Goal: Task Accomplishment & Management: Manage account settings

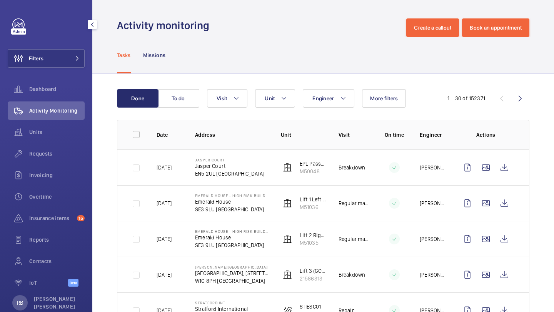
click at [61, 63] on button "Filters" at bounding box center [46, 58] width 77 height 18
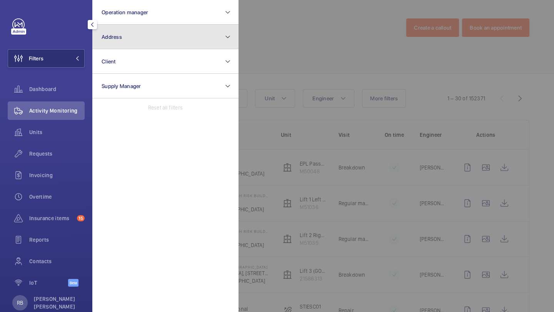
click at [120, 29] on button "Address" at bounding box center [165, 37] width 146 height 25
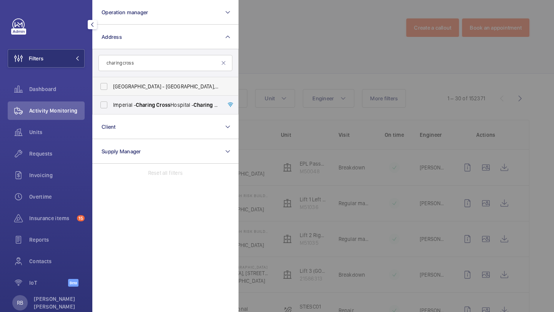
type input "charing cross"
click at [127, 88] on span "Assembly Covent Garden Hotel - Assembly Covent Garden Hotel, 27 Charing Cross R…" at bounding box center [166, 87] width 106 height 8
click at [112, 88] on input "Assembly Covent Garden Hotel - Assembly Covent Garden Hotel, 27 Charing Cross R…" at bounding box center [103, 86] width 15 height 15
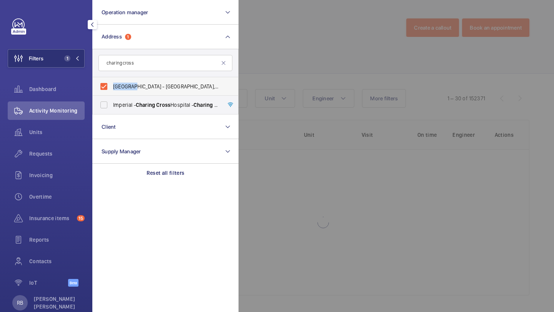
click at [127, 88] on span "Assembly Covent Garden Hotel - Assembly Covent Garden Hotel, 27 Charing Cross R…" at bounding box center [166, 87] width 106 height 8
click at [112, 88] on input "Assembly Covent Garden Hotel - Assembly Covent Garden Hotel, 27 Charing Cross R…" at bounding box center [103, 86] width 15 height 15
checkbox input "false"
click at [125, 106] on span "Imperial - Charing Cross Hospital - Charing Cross Hospital, LONDON W6 8RF" at bounding box center [166, 105] width 106 height 8
click at [112, 106] on input "Imperial - Charing Cross Hospital - Charing Cross Hospital, LONDON W6 8RF" at bounding box center [103, 104] width 15 height 15
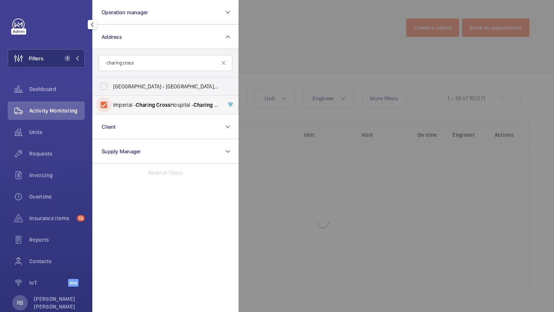
checkbox input "true"
click at [341, 56] on div at bounding box center [516, 156] width 554 height 312
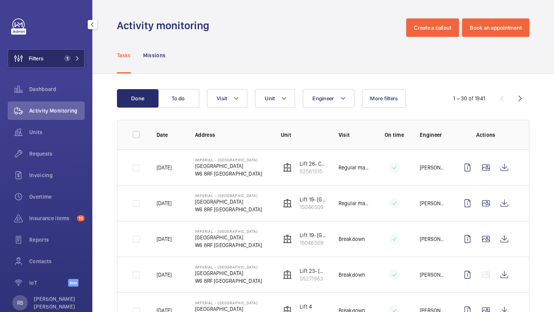
click at [55, 63] on button "Filters 1" at bounding box center [46, 58] width 77 height 18
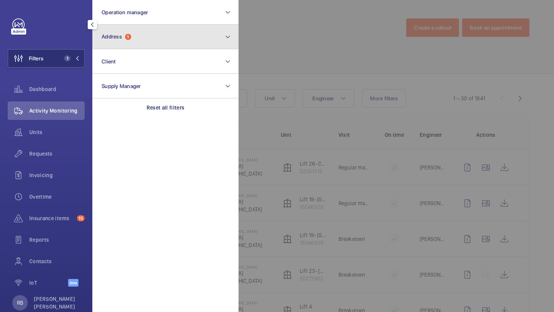
click at [129, 28] on button "Address 1" at bounding box center [165, 37] width 146 height 25
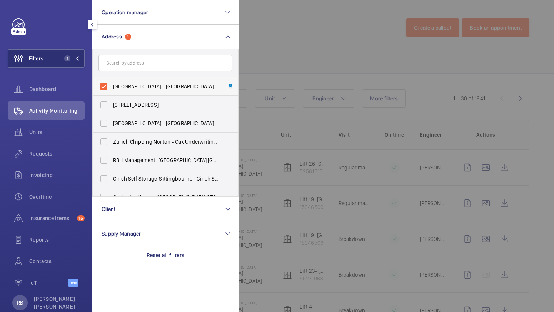
click at [134, 88] on span "Imperial - Charing Cross Hospital - Charing Cross Hospital, LONDON W6 8RF" at bounding box center [166, 87] width 106 height 8
click at [112, 88] on input "Imperial - Charing Cross Hospital - Charing Cross Hospital, LONDON W6 8RF" at bounding box center [103, 86] width 15 height 15
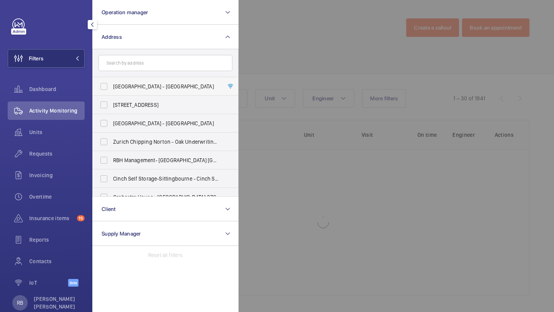
click at [134, 88] on span "Imperial - Charing Cross Hospital - Charing Cross Hospital, LONDON W6 8RF" at bounding box center [166, 87] width 106 height 8
click at [112, 88] on input "Imperial - Charing Cross Hospital - Charing Cross Hospital, LONDON W6 8RF" at bounding box center [103, 86] width 15 height 15
checkbox input "true"
click at [338, 38] on div at bounding box center [516, 156] width 554 height 312
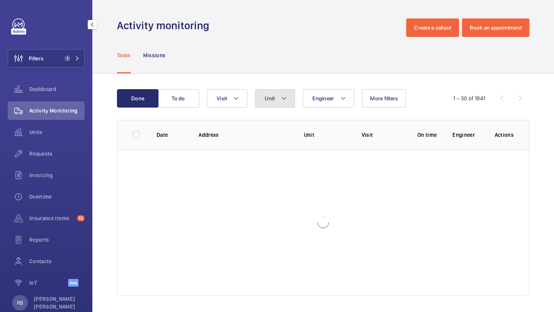
click at [261, 100] on button "Unit" at bounding box center [275, 98] width 40 height 18
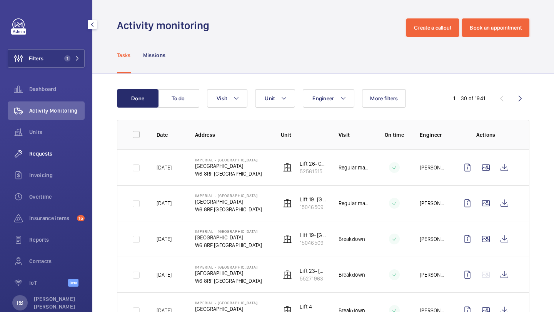
click at [37, 150] on span "Requests" at bounding box center [56, 154] width 55 height 8
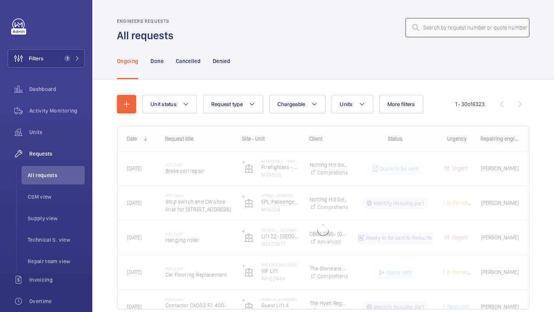
click at [445, 30] on input "text" at bounding box center [468, 27] width 124 height 19
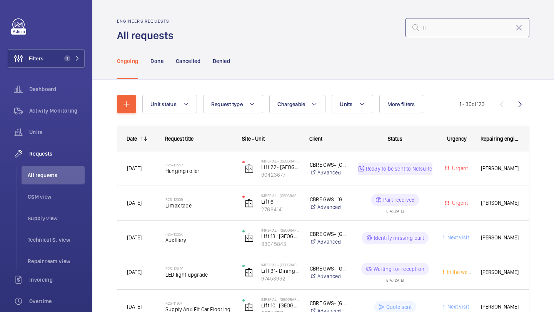
type input "l"
click at [352, 103] on button "Units" at bounding box center [352, 104] width 41 height 18
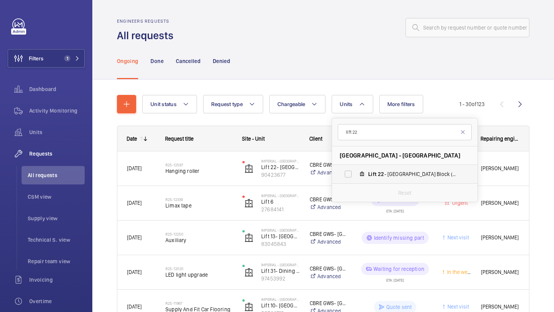
type input "lift 22"
click at [373, 182] on label "Lift 22 - Tower & Laboratory Block (Passenger), 90423677" at bounding box center [398, 174] width 133 height 18
click at [356, 182] on input "Lift 22 - Tower & Laboratory Block (Passenger), 90423677" at bounding box center [348, 174] width 15 height 15
checkbox input "true"
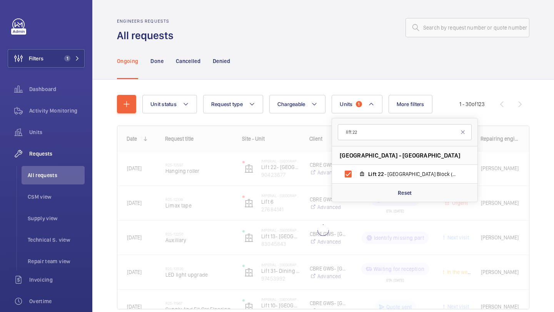
click at [554, 136] on div "Unit status Request type Chargeable Units 1 lift 22 Imperial - Charing Cross Ho…" at bounding box center [323, 213] width 462 height 267
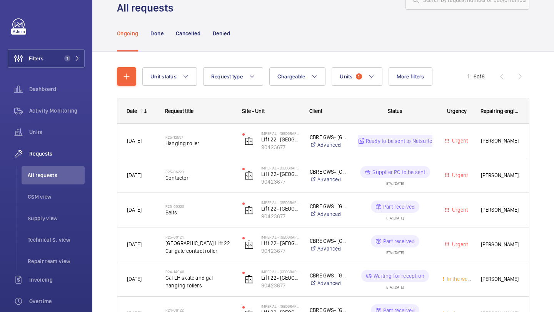
scroll to position [27, 0]
click at [45, 128] on div "Units" at bounding box center [46, 132] width 77 height 18
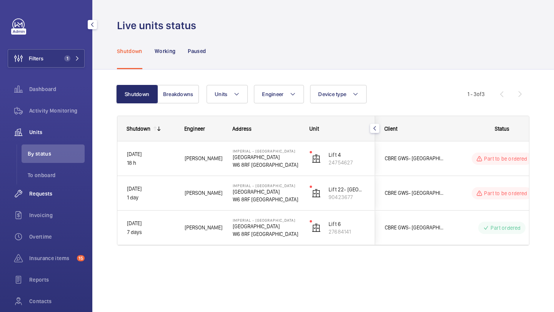
click at [55, 198] on div "Requests" at bounding box center [46, 194] width 77 height 18
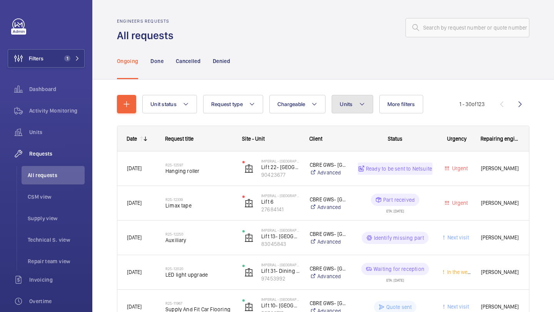
click at [351, 108] on button "Units" at bounding box center [352, 104] width 41 height 18
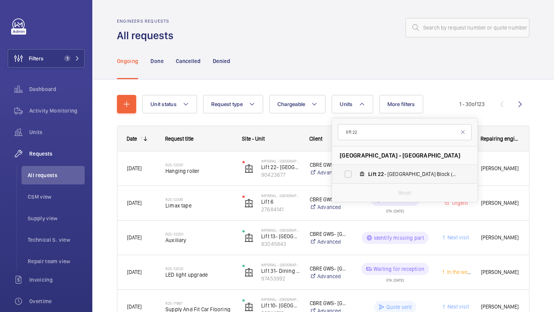
type input "lift 22"
click at [368, 171] on label "Lift 22 - Tower & Laboratory Block (Passenger), 90423677" at bounding box center [398, 174] width 133 height 18
click at [356, 171] on input "Lift 22 - Tower & Laboratory Block (Passenger), 90423677" at bounding box center [348, 174] width 15 height 15
checkbox input "true"
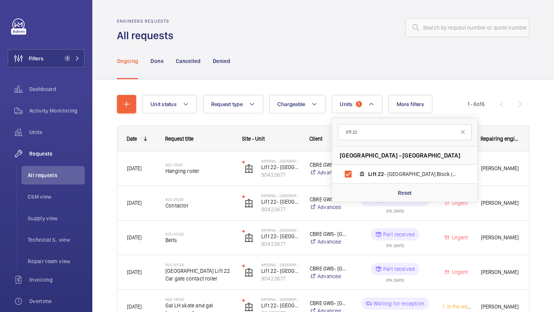
click at [312, 67] on div "Ongoing Done Cancelled Denied" at bounding box center [323, 61] width 412 height 37
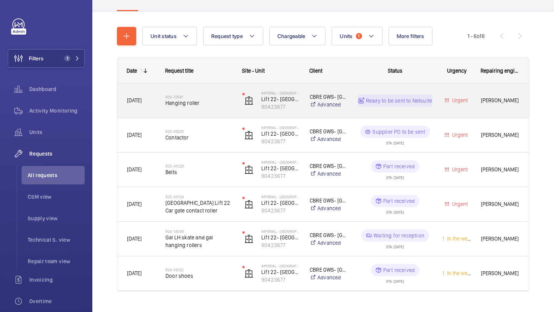
scroll to position [84, 0]
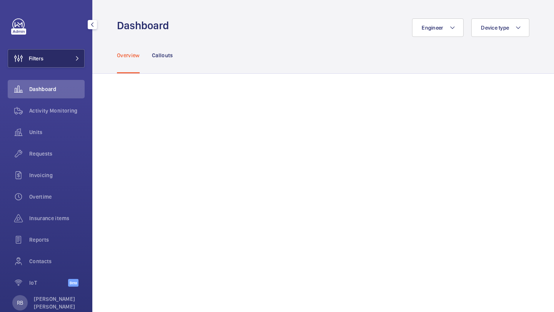
click at [61, 60] on button "Filters" at bounding box center [46, 58] width 77 height 18
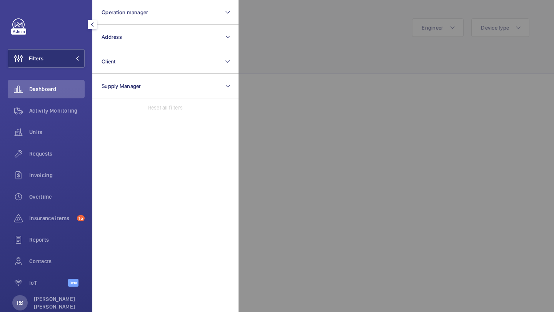
click at [321, 187] on div at bounding box center [516, 156] width 554 height 312
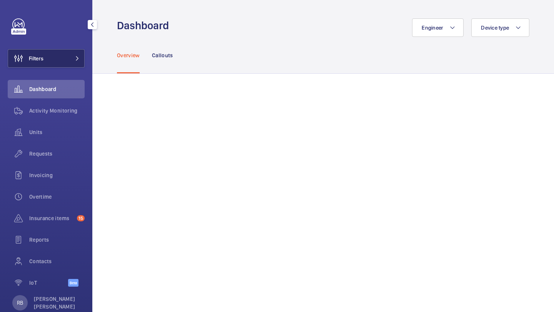
click at [81, 57] on button "Filters" at bounding box center [46, 58] width 77 height 18
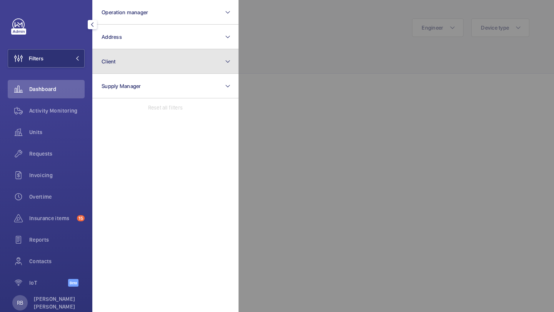
click at [104, 50] on button "Client" at bounding box center [165, 61] width 146 height 25
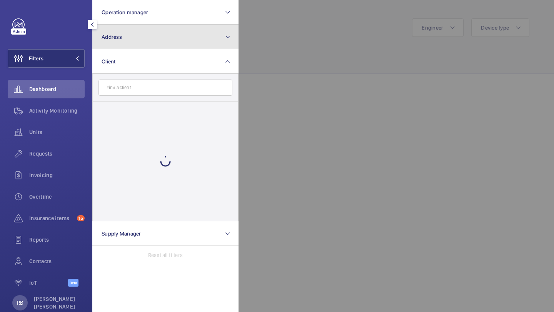
click at [113, 39] on span "Address" at bounding box center [112, 37] width 20 height 6
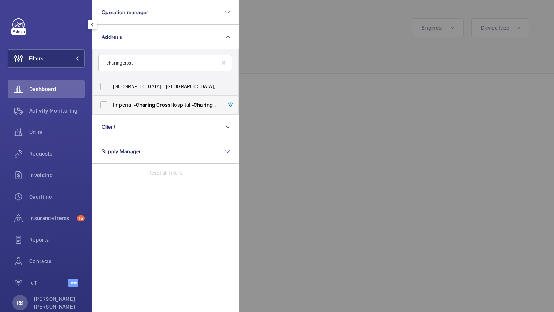
type input "charing cross"
click at [118, 107] on span "Imperial - Charing Cross Hospital - Charing Cross Hospital, LONDON W6 8RF" at bounding box center [166, 105] width 106 height 8
click at [112, 107] on input "Imperial - Charing Cross Hospital - Charing Cross Hospital, LONDON W6 8RF" at bounding box center [103, 104] width 15 height 15
checkbox input "true"
drag, startPoint x: 286, startPoint y: 47, endPoint x: 291, endPoint y: 46, distance: 5.4
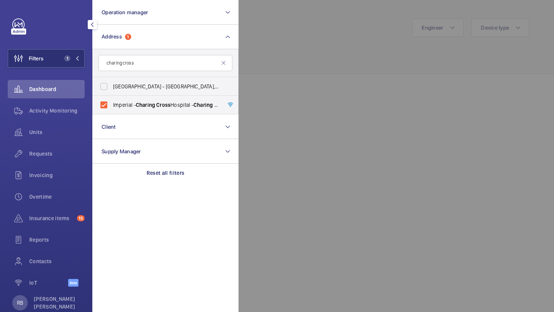
click at [291, 46] on div at bounding box center [516, 156] width 554 height 312
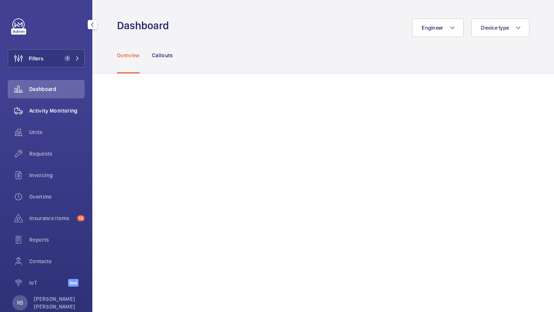
click at [58, 117] on div "Activity Monitoring" at bounding box center [46, 111] width 77 height 18
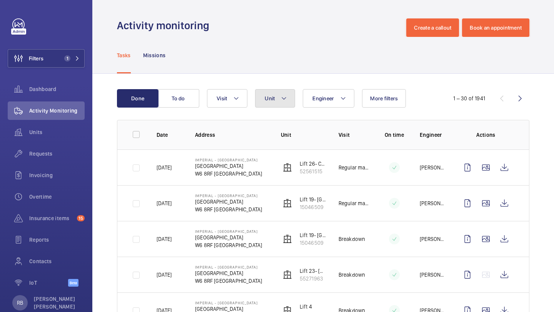
click at [292, 105] on button "Unit" at bounding box center [275, 98] width 40 height 18
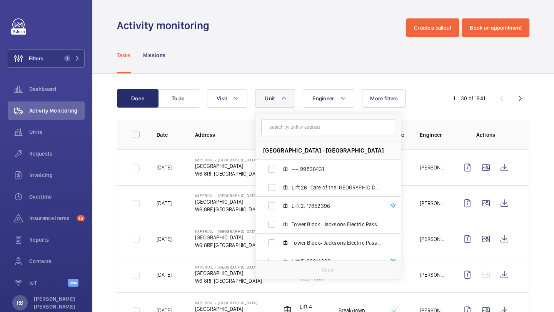
click at [292, 105] on button "Unit" at bounding box center [275, 98] width 40 height 18
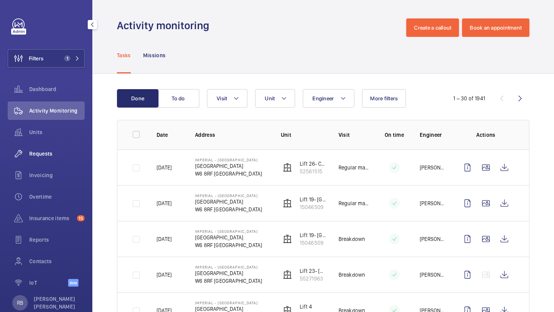
click at [55, 151] on span "Requests" at bounding box center [56, 154] width 55 height 8
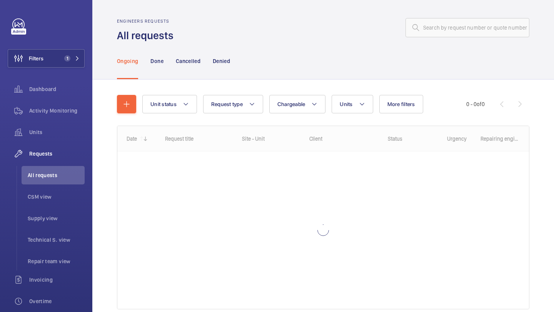
click at [374, 112] on div "Unit status Request type Chargeable Units More filters Request status Urgency R…" at bounding box center [304, 104] width 324 height 18
click at [358, 109] on button "Units" at bounding box center [352, 104] width 41 height 18
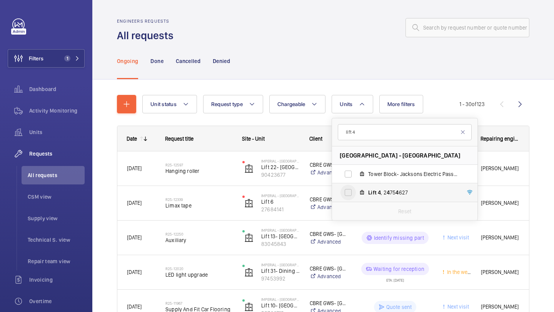
type input "lift 4"
click at [352, 187] on input "Lift 4 , 2 4 75 4 627" at bounding box center [348, 192] width 15 height 15
checkbox input "true"
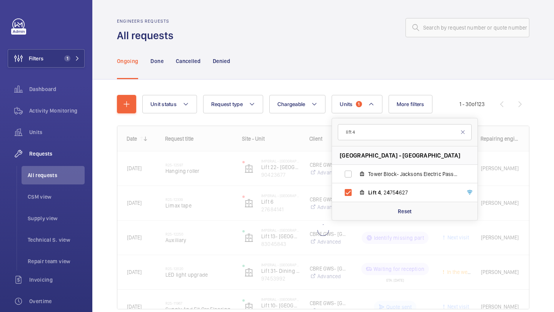
click at [399, 76] on div "Ongoing Done Cancelled Denied" at bounding box center [323, 61] width 412 height 37
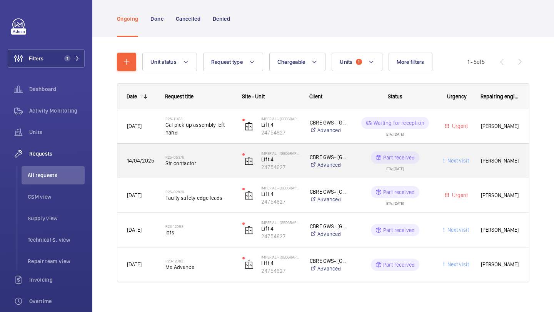
scroll to position [45, 0]
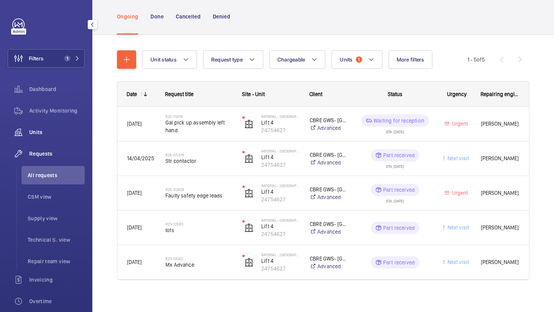
click at [40, 134] on span "Units" at bounding box center [56, 133] width 55 height 8
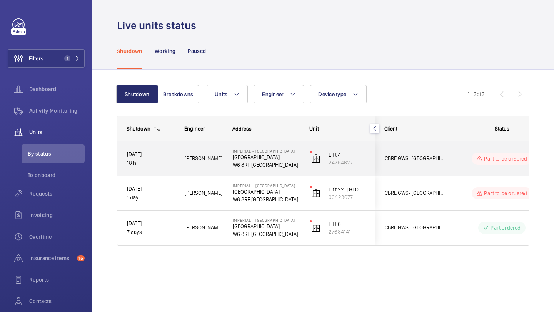
click at [422, 167] on div "CBRE GWS- Imperial Hospital (Charing Cross)" at bounding box center [410, 159] width 68 height 24
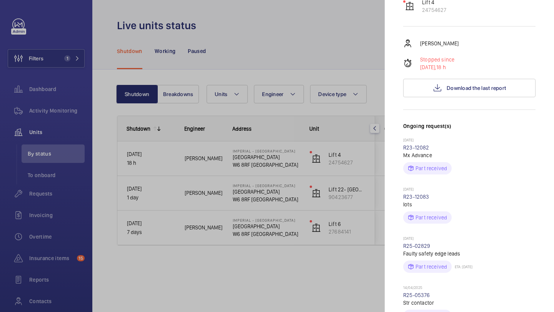
scroll to position [76, 0]
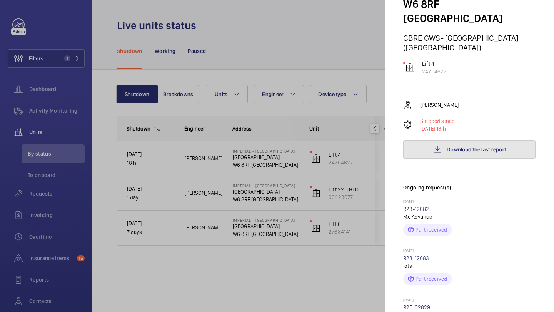
click at [460, 147] on span "Download the last report" at bounding box center [476, 150] width 59 height 6
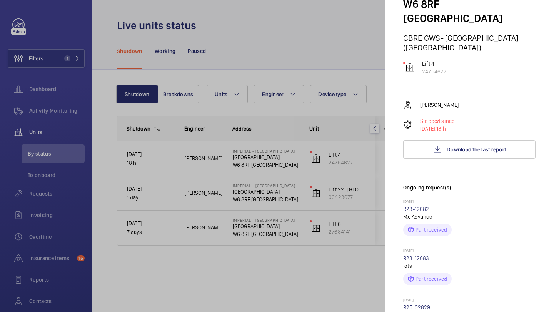
click at [319, 80] on div at bounding box center [277, 156] width 554 height 312
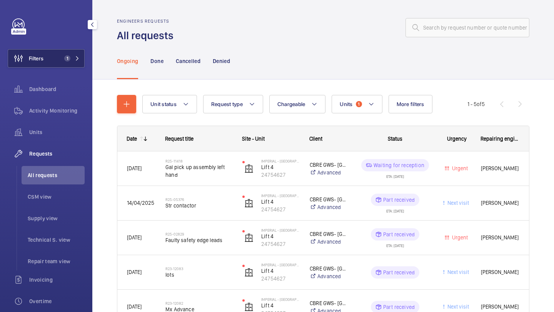
click at [47, 53] on button "Filters 1" at bounding box center [46, 58] width 77 height 18
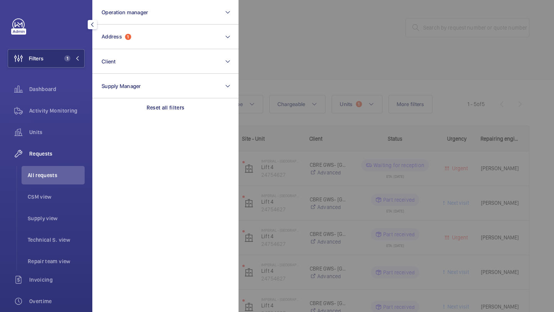
click at [298, 43] on div at bounding box center [516, 156] width 554 height 312
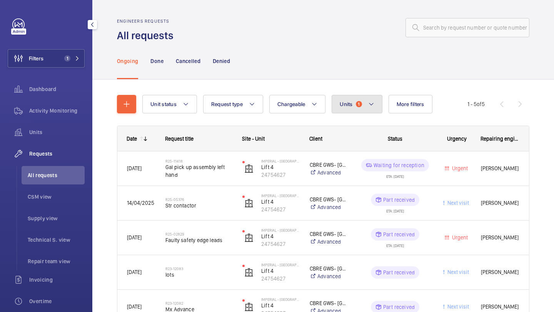
click at [348, 101] on span "Units" at bounding box center [346, 104] width 13 height 6
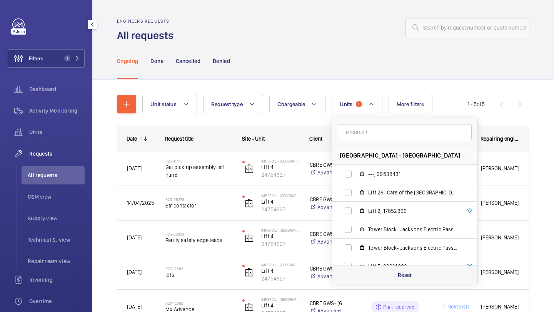
click at [376, 272] on div "Reset" at bounding box center [404, 275] width 145 height 18
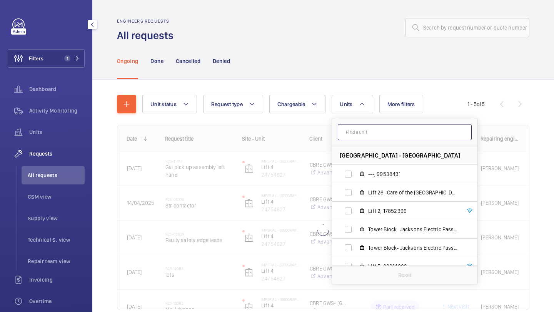
click at [370, 134] on input "text" at bounding box center [405, 132] width 134 height 16
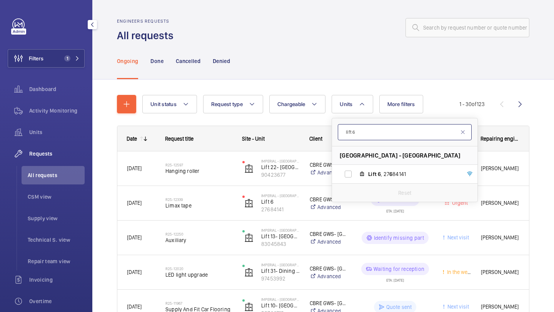
type input "lift 6"
click at [366, 164] on li "Imperial - Charing Cross Hospital - Charing Cross Hospital, W6 8RF LONDON" at bounding box center [404, 156] width 145 height 18
click at [366, 166] on label "Lift 6 , 27 6 84141" at bounding box center [398, 174] width 133 height 18
click at [356, 167] on input "Lift 6 , 27 6 84141" at bounding box center [348, 174] width 15 height 15
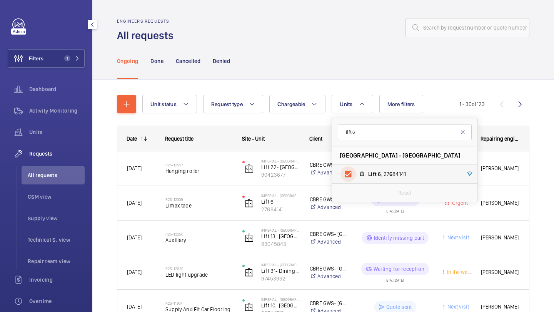
checkbox input "true"
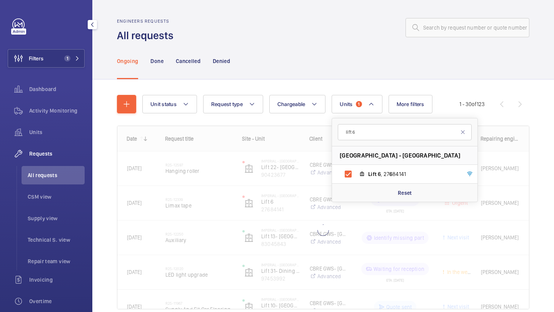
click at [474, 79] on div "Ongoing Done Cancelled Denied" at bounding box center [323, 61] width 412 height 37
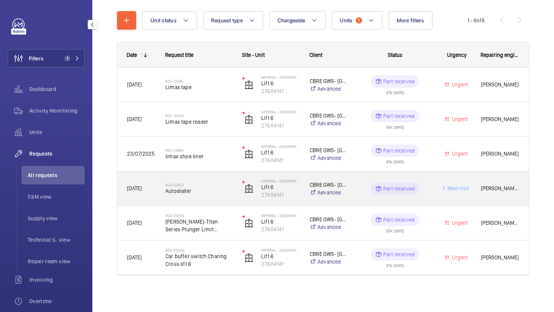
scroll to position [84, 0]
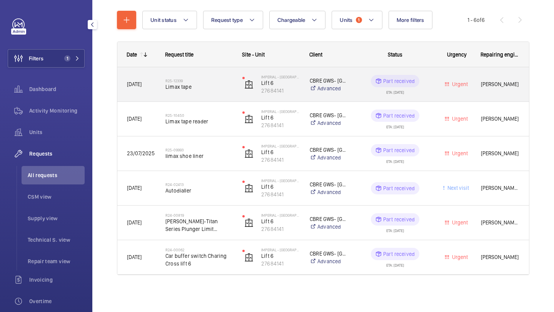
click at [216, 89] on span "Limax tape" at bounding box center [198, 87] width 67 height 8
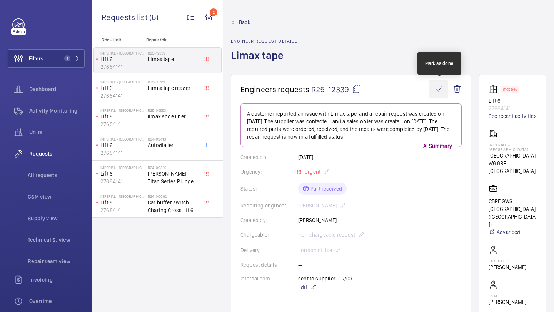
click at [441, 90] on wm-front-icon-button at bounding box center [438, 89] width 18 height 18
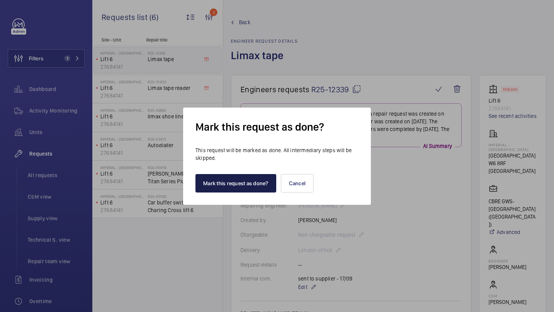
click at [232, 178] on button "Mark this request as done?" at bounding box center [235, 183] width 81 height 18
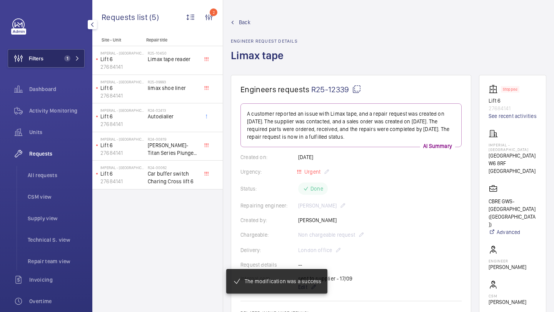
click at [65, 57] on span "1" at bounding box center [67, 58] width 6 height 6
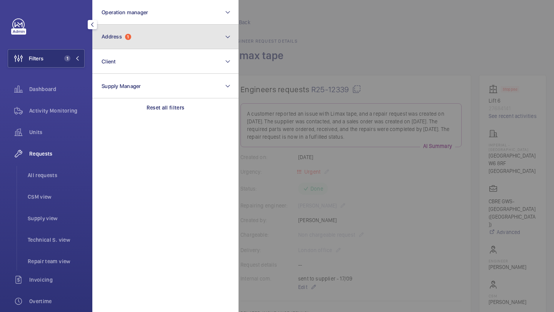
click at [128, 33] on button "Address 1" at bounding box center [165, 37] width 146 height 25
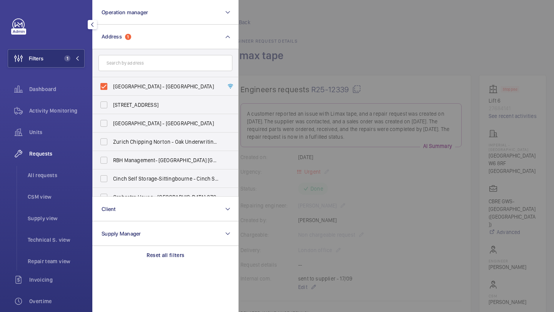
click at [406, 15] on div at bounding box center [516, 156] width 554 height 312
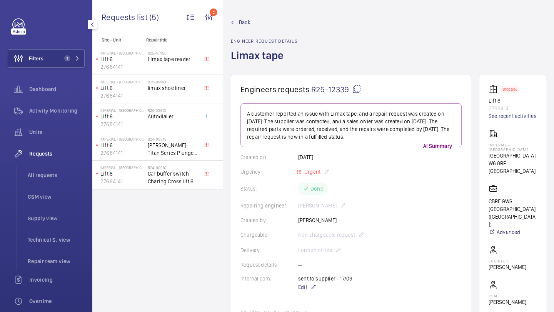
click at [238, 23] on link "Back" at bounding box center [264, 22] width 67 height 8
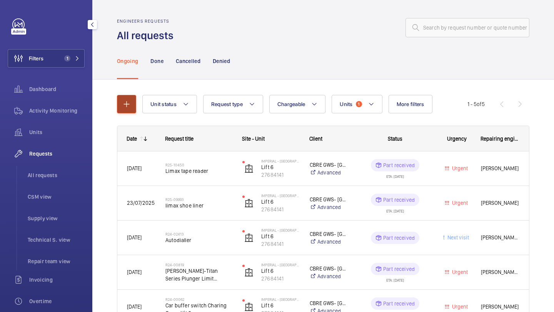
click at [136, 97] on button "button" at bounding box center [126, 104] width 19 height 18
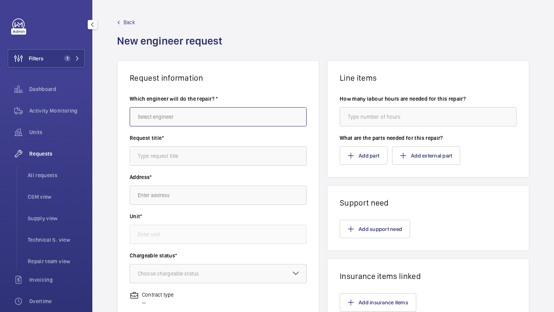
click at [147, 113] on input "text" at bounding box center [218, 116] width 177 height 19
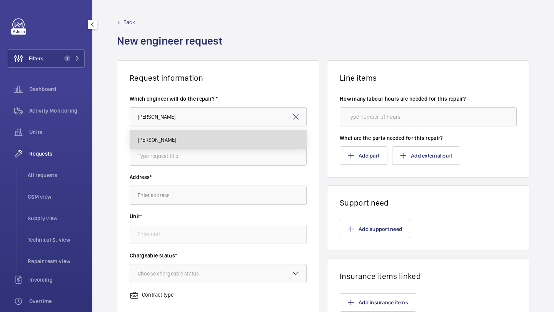
click at [145, 136] on span "Keith Bishop" at bounding box center [157, 140] width 38 height 8
type input "Keith Bishop"
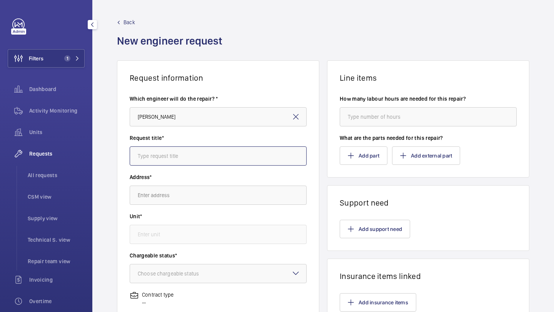
click at [167, 152] on input "text" at bounding box center [218, 156] width 177 height 19
click at [197, 155] on input "text" at bounding box center [218, 156] width 177 height 19
type input "Supply and fit Limax tape"
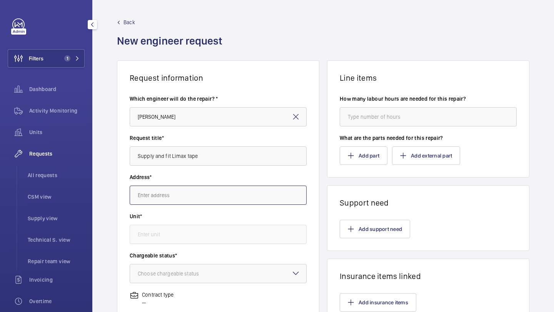
click at [197, 201] on input "text" at bounding box center [218, 195] width 177 height 19
click at [197, 202] on input "text" at bounding box center [218, 195] width 177 height 19
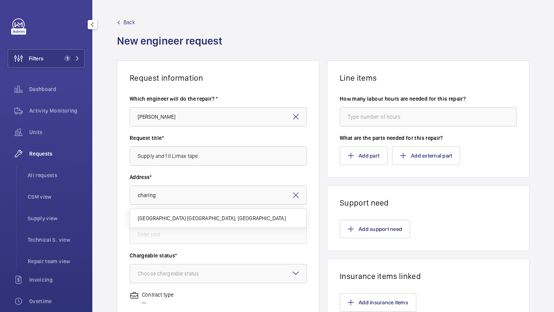
click at [179, 218] on span "Imperial - Charing Cross Hospital Charing Cross Hospital, W6 8RF LONDON" at bounding box center [212, 219] width 148 height 8
type input "Imperial - Charing Cross Hospital Charing Cross Hospital, W6 8RF LONDON"
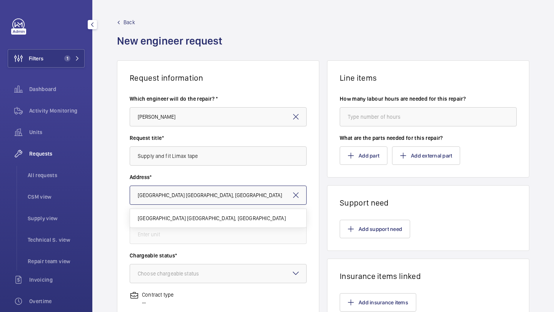
scroll to position [0, 18]
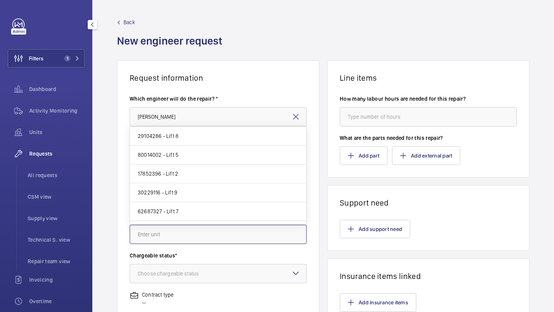
click at [178, 227] on input "text" at bounding box center [218, 234] width 177 height 19
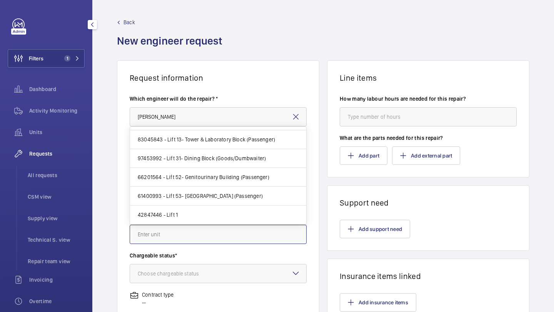
scroll to position [0, 0]
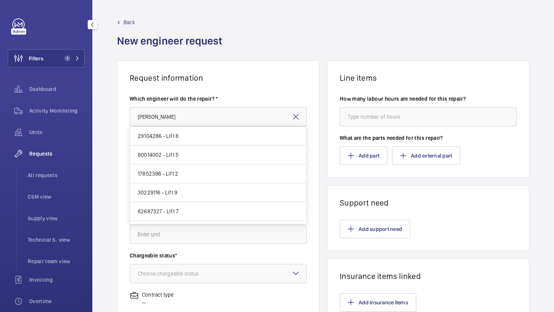
click at [189, 252] on div "Unit*" at bounding box center [218, 232] width 177 height 39
click at [190, 236] on input "text" at bounding box center [218, 234] width 177 height 19
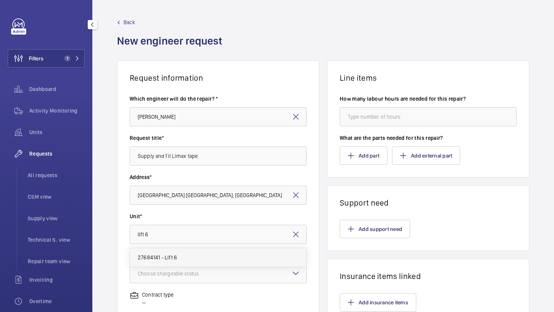
click at [186, 260] on mat-option "27684141 - Lift 6" at bounding box center [218, 258] width 176 height 18
type input "27684141 - Lift 6"
click at [186, 266] on div at bounding box center [218, 274] width 176 height 18
click at [183, 284] on div "Chargeable status* Choose chargeable status" at bounding box center [218, 271] width 177 height 39
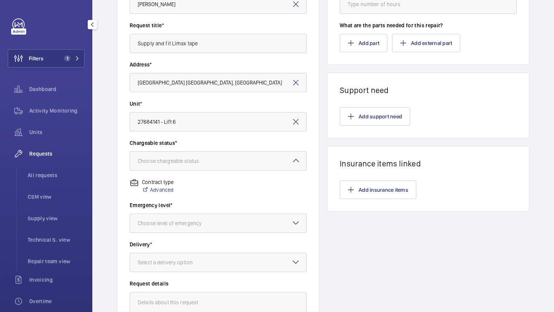
scroll to position [116, 0]
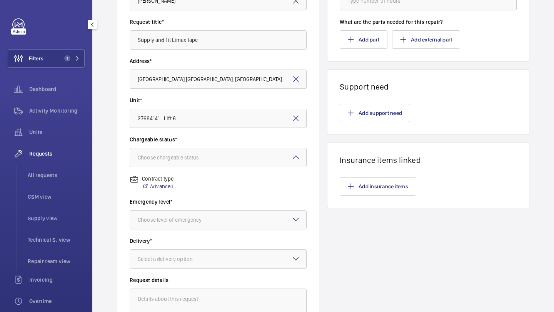
click at [214, 142] on label "Chargeable status*" at bounding box center [218, 140] width 177 height 8
click at [214, 149] on div at bounding box center [218, 158] width 176 height 18
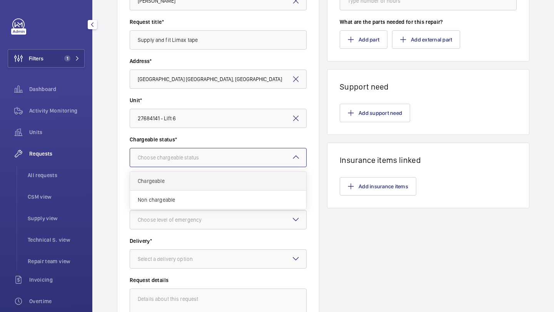
click at [198, 188] on div "Chargeable" at bounding box center [218, 181] width 176 height 19
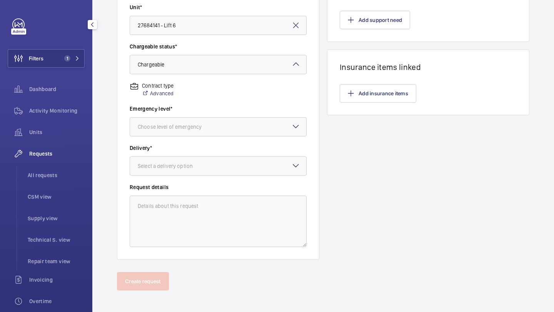
scroll to position [212, 0]
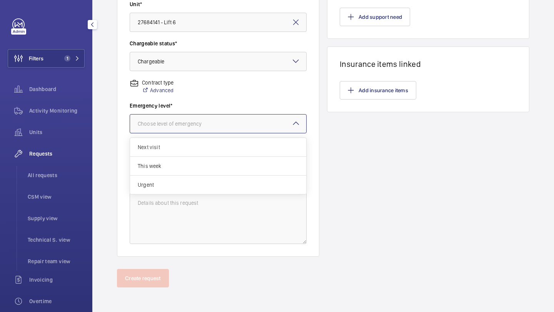
click at [204, 125] on div "Choose level of emergency" at bounding box center [179, 124] width 83 height 8
click at [190, 187] on span "Urgent" at bounding box center [218, 185] width 161 height 8
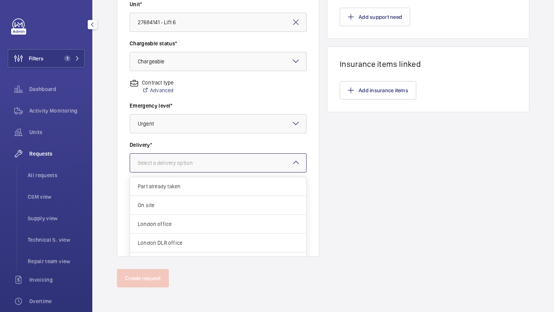
click at [192, 167] on div at bounding box center [218, 163] width 176 height 18
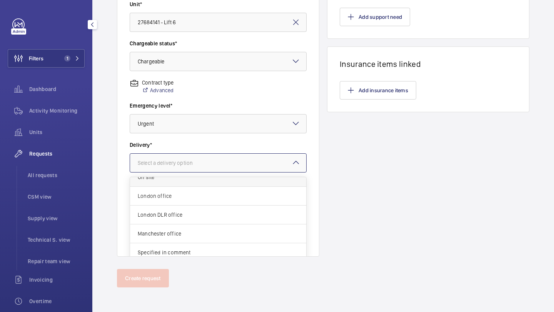
scroll to position [6, 0]
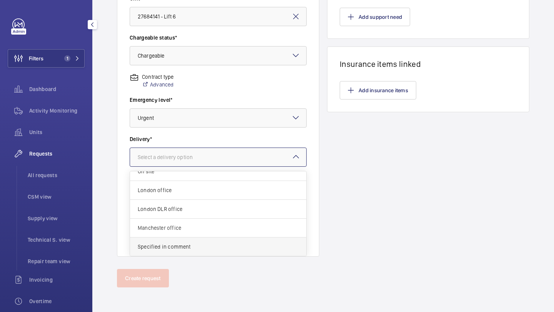
click at [170, 250] on span "Specified in comment" at bounding box center [218, 247] width 161 height 8
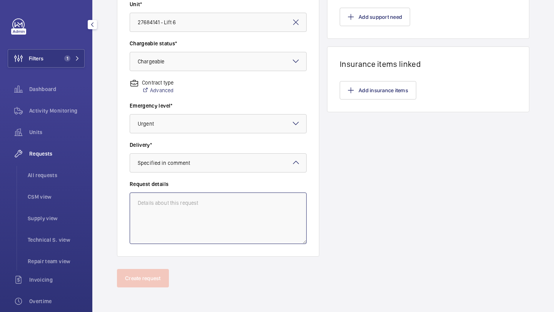
click at [182, 204] on textarea at bounding box center [218, 219] width 177 height 52
click at [189, 204] on textarea "Supply and fit new Ljmax Taoe" at bounding box center [218, 219] width 177 height 52
click at [187, 204] on textarea "Supply and fit new Ljmax Taoe" at bounding box center [218, 219] width 177 height 52
click at [212, 223] on textarea "Supply and fit new Limax Taoe" at bounding box center [218, 219] width 177 height 52
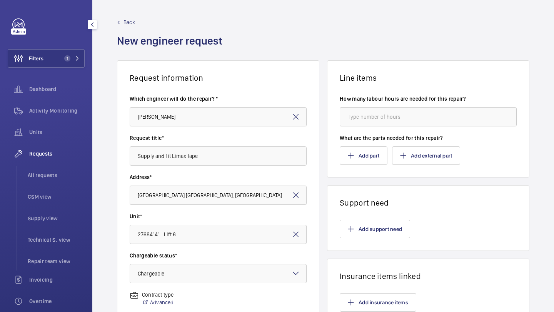
type textarea "Supply and fit new Limax Tape"
click at [388, 129] on div "How many labour hours are needed for this repair?" at bounding box center [428, 114] width 177 height 39
click at [393, 116] on input "number" at bounding box center [428, 116] width 177 height 19
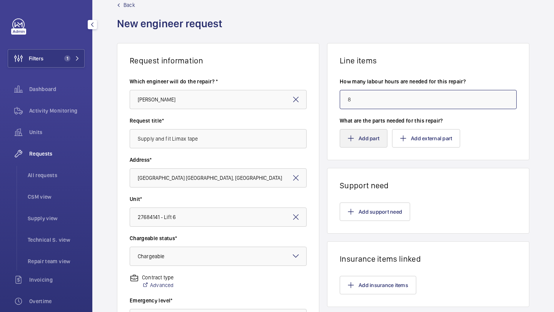
type input "8"
drag, startPoint x: 367, startPoint y: 142, endPoint x: 379, endPoint y: 178, distance: 37.9
click at [379, 178] on div "Line items How many labour hours are needed for this repair? 8 What are the par…" at bounding box center [428, 247] width 202 height 409
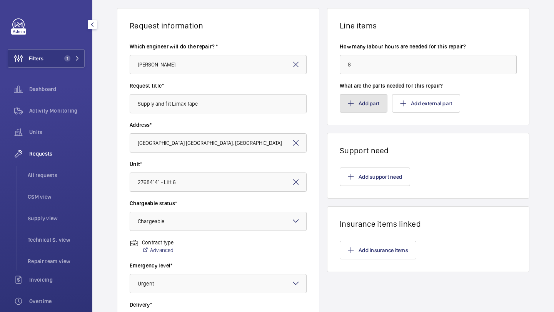
scroll to position [53, 0]
click at [378, 173] on button "Add support need" at bounding box center [375, 176] width 70 height 18
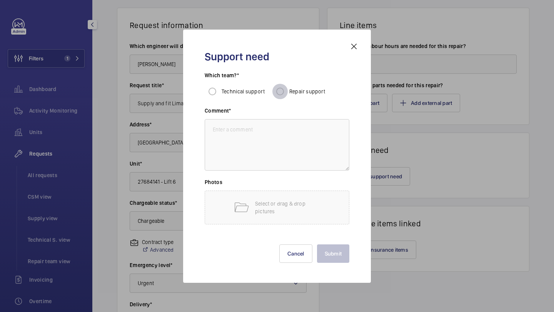
click at [281, 88] on input "Repair support" at bounding box center [279, 91] width 15 height 15
radio input "true"
click at [320, 147] on textarea at bounding box center [277, 145] width 145 height 52
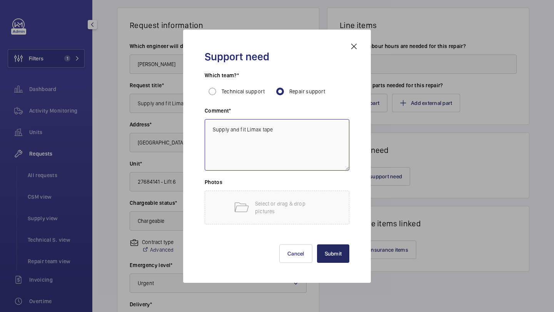
type textarea "Supply and fit Limax tape"
click at [332, 247] on button "Submit" at bounding box center [333, 254] width 33 height 18
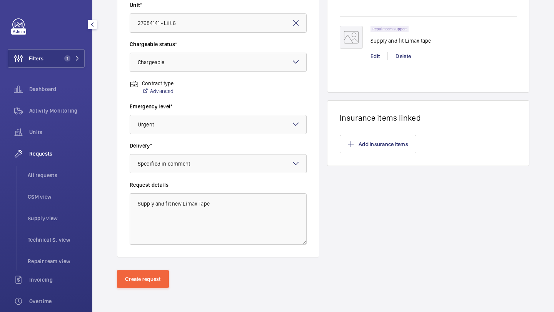
scroll to position [212, 0]
click at [137, 280] on button "Create request" at bounding box center [143, 278] width 52 height 18
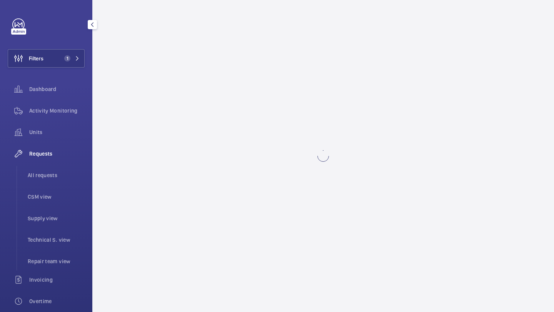
scroll to position [0, 0]
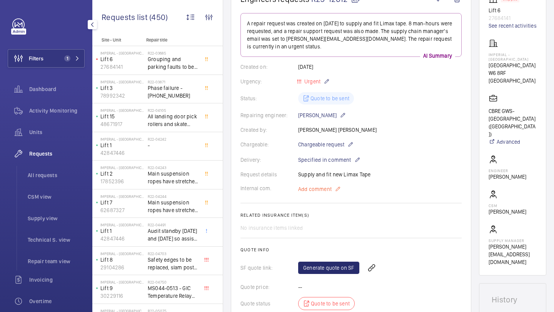
scroll to position [89, 0]
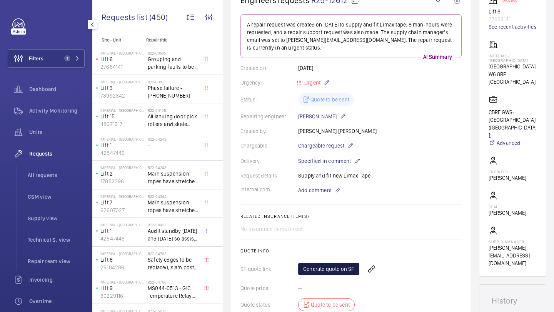
click at [332, 272] on link "Generate quote on SF" at bounding box center [328, 269] width 61 height 12
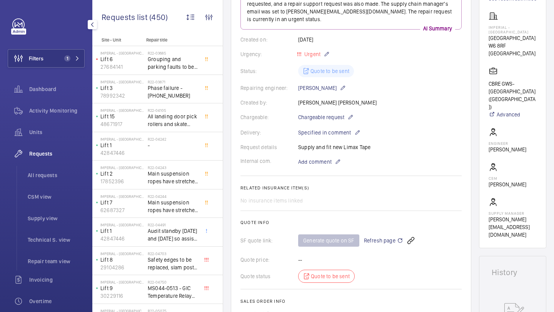
scroll to position [100, 0]
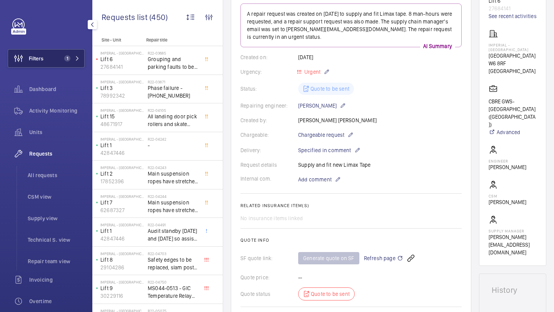
click at [69, 59] on span "1" at bounding box center [67, 58] width 6 height 6
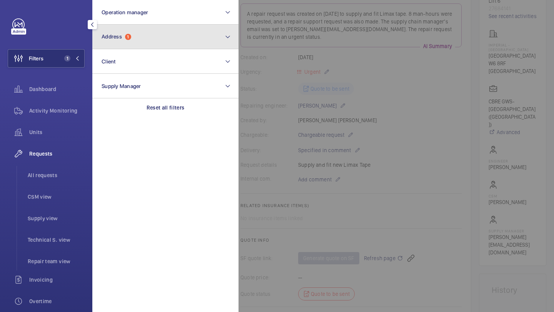
click at [124, 48] on button "Address 1" at bounding box center [165, 37] width 146 height 25
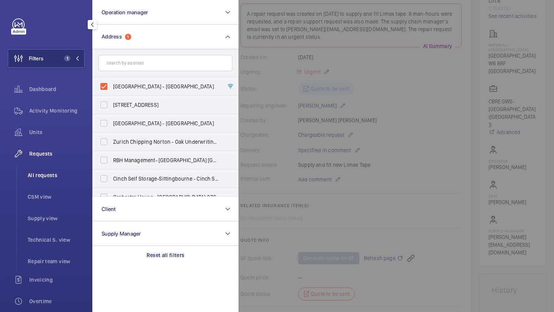
click at [46, 169] on li "All requests" at bounding box center [53, 175] width 63 height 18
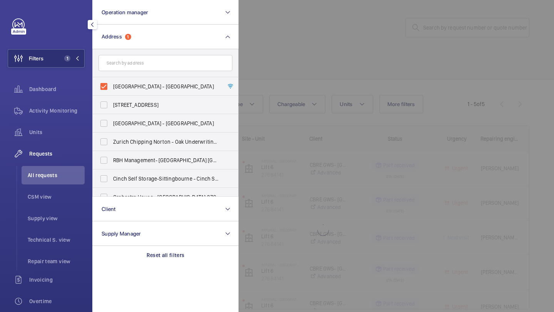
click at [324, 75] on div at bounding box center [516, 156] width 554 height 312
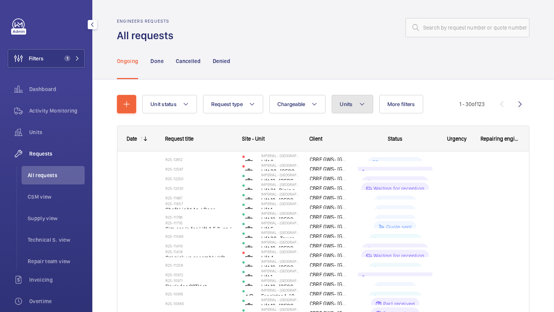
click at [342, 100] on button "Units" at bounding box center [352, 104] width 41 height 18
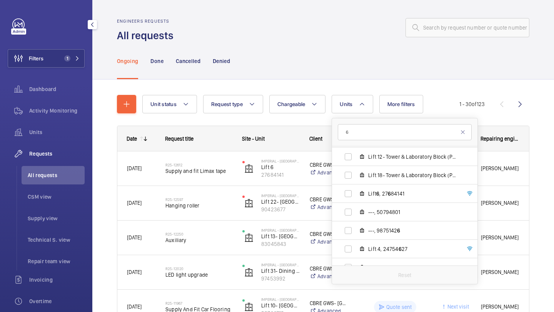
scroll to position [707, 0]
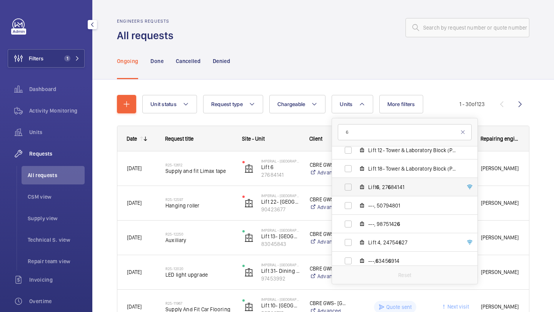
type input "6"
click at [396, 191] on label "Lift 6 , 27 6 84141" at bounding box center [398, 187] width 133 height 18
click at [356, 191] on input "Lift 6 , 27 6 84141" at bounding box center [348, 187] width 15 height 15
checkbox input "true"
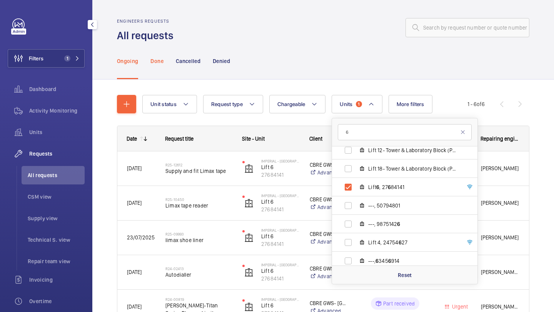
click at [162, 62] on p "Done" at bounding box center [156, 61] width 13 height 8
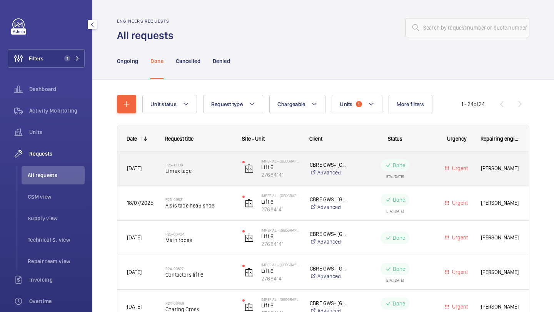
click at [203, 166] on h2 "R25-12339" at bounding box center [198, 165] width 67 height 5
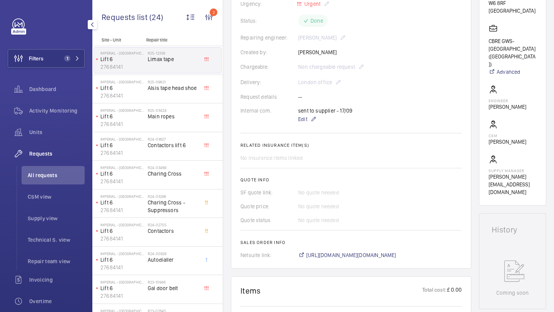
scroll to position [4, 0]
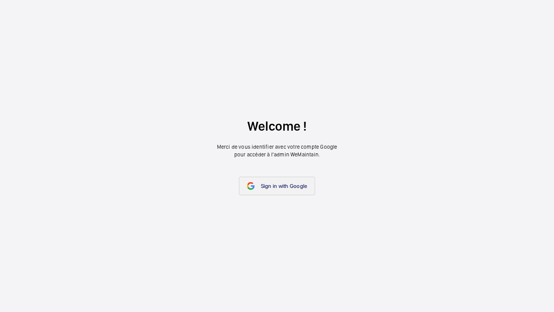
click at [293, 191] on link "Sign in with Google" at bounding box center [277, 186] width 77 height 18
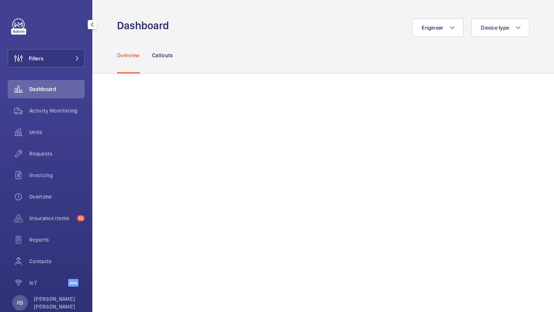
click at [40, 44] on div "Filters Dashboard Activity Monitoring Units Requests Invoicing Overtime Insuran…" at bounding box center [46, 156] width 77 height 277
click at [50, 50] on button "Filters" at bounding box center [46, 58] width 77 height 18
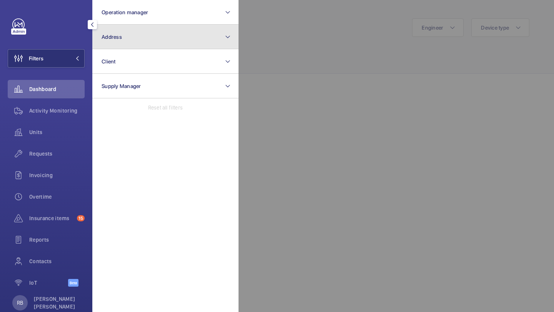
click at [135, 33] on button "Address" at bounding box center [165, 37] width 146 height 25
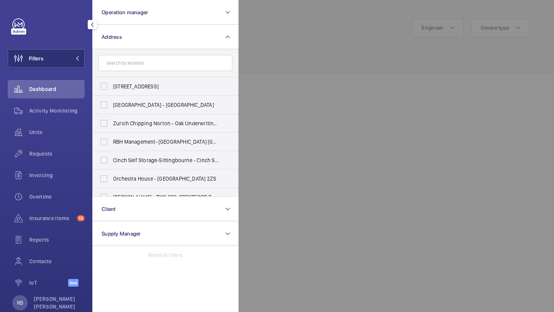
click at [147, 73] on form at bounding box center [165, 63] width 145 height 28
click at [147, 72] on form at bounding box center [165, 63] width 145 height 28
click at [147, 69] on input "text" at bounding box center [166, 63] width 134 height 16
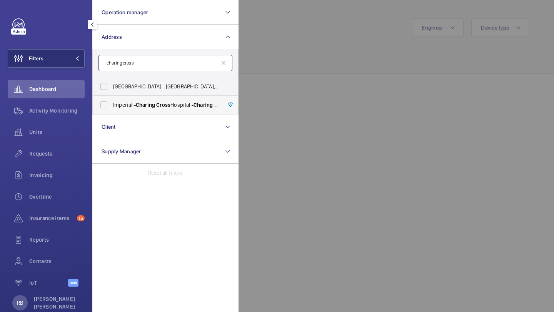
type input "charing cross"
click at [126, 105] on span "Imperial - Charing Cross Hospital - Charing Cross Hospital, LONDON W6 8RF" at bounding box center [166, 105] width 106 height 8
click at [112, 105] on input "Imperial - Charing Cross Hospital - Charing Cross Hospital, LONDON W6 8RF" at bounding box center [103, 104] width 15 height 15
checkbox input "true"
click at [321, 86] on div at bounding box center [516, 156] width 554 height 312
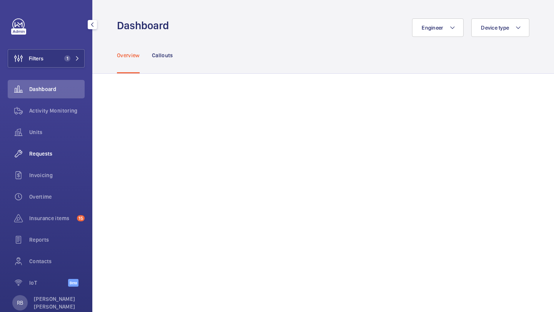
click at [56, 150] on span "Requests" at bounding box center [56, 154] width 55 height 8
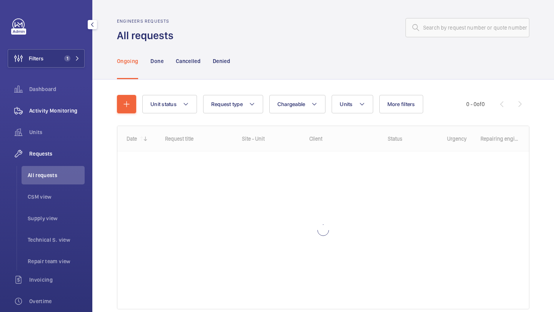
click at [64, 115] on div "Activity Monitoring" at bounding box center [46, 111] width 77 height 18
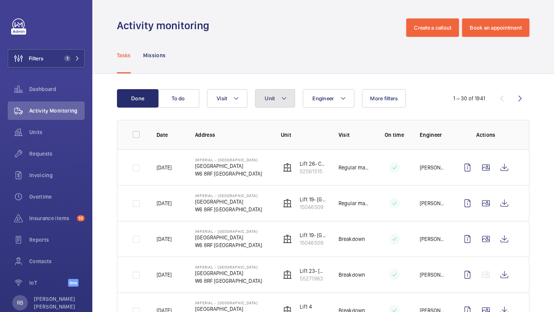
click at [294, 100] on button "Unit" at bounding box center [275, 98] width 40 height 18
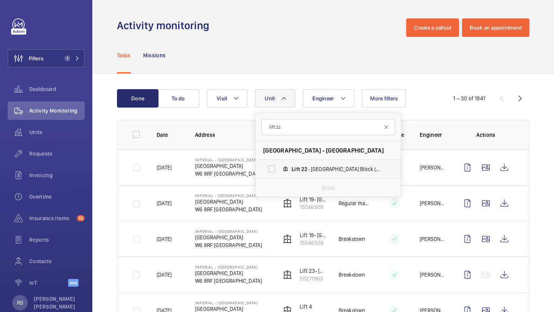
type input "lift 22"
click at [283, 169] on mat-icon at bounding box center [285, 169] width 6 height 6
click at [279, 169] on input "Lift 22 - Tower & Laboratory Block (Passenger), 90423677" at bounding box center [271, 169] width 15 height 15
checkbox input "true"
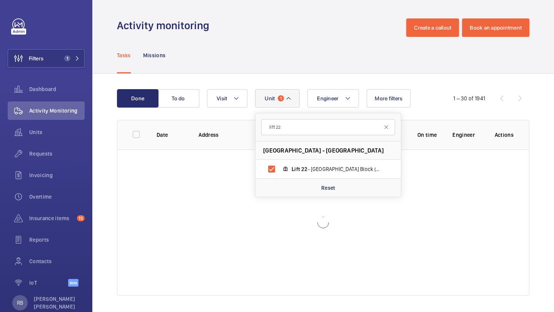
click at [548, 110] on div "Done To do Engineer Unit 1 lift 22 Imperial - Charing Cross Hospital - Charing …" at bounding box center [323, 194] width 462 height 240
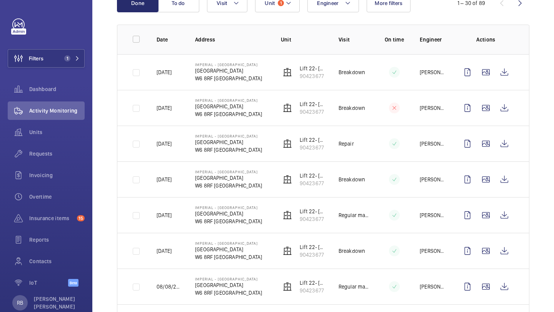
scroll to position [104, 0]
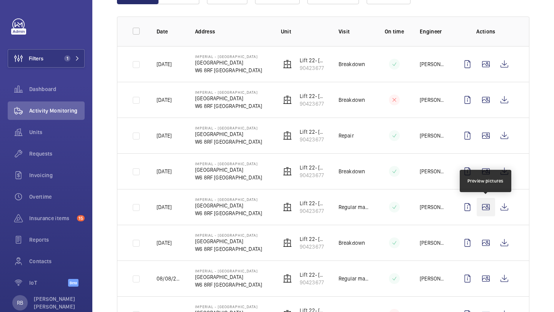
click at [479, 201] on wm-front-icon-button at bounding box center [486, 207] width 18 height 18
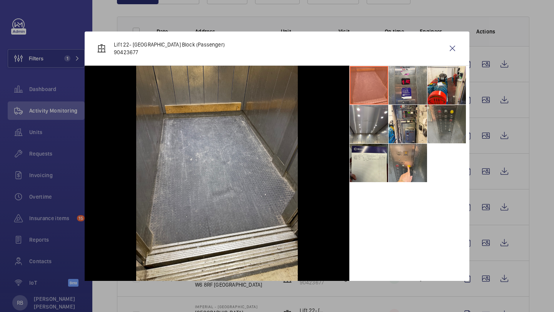
click at [451, 124] on li at bounding box center [446, 124] width 38 height 38
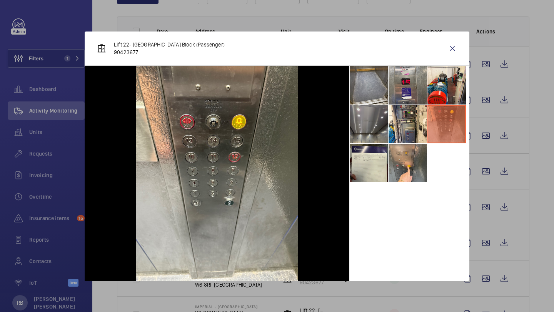
click at [376, 129] on li at bounding box center [369, 124] width 38 height 38
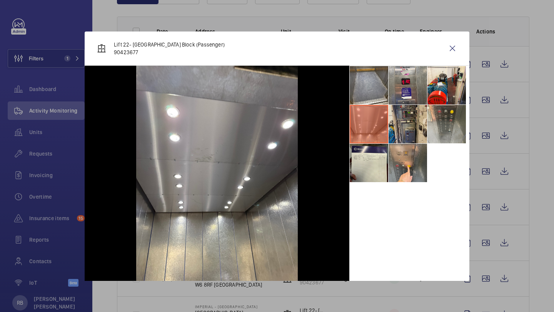
click at [397, 117] on li at bounding box center [408, 124] width 38 height 38
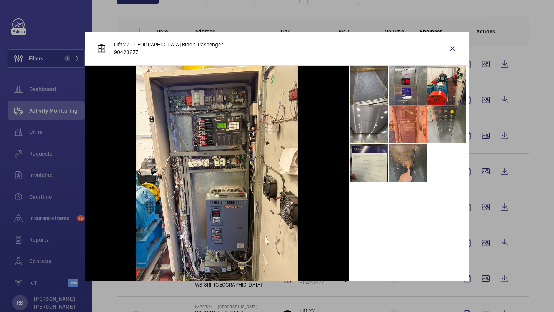
click at [394, 160] on li at bounding box center [408, 163] width 38 height 38
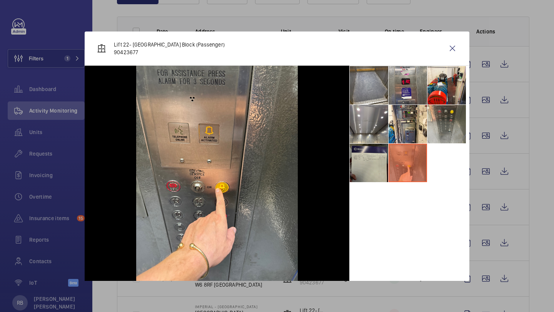
click at [372, 166] on li at bounding box center [369, 163] width 38 height 38
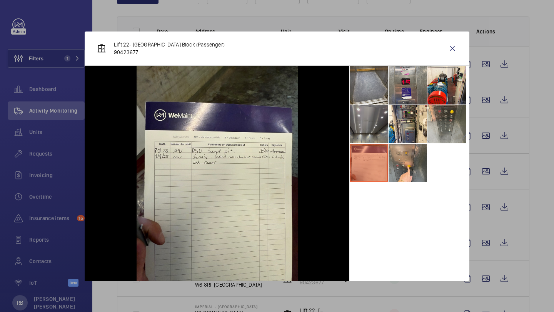
click at [381, 129] on li at bounding box center [369, 124] width 38 height 38
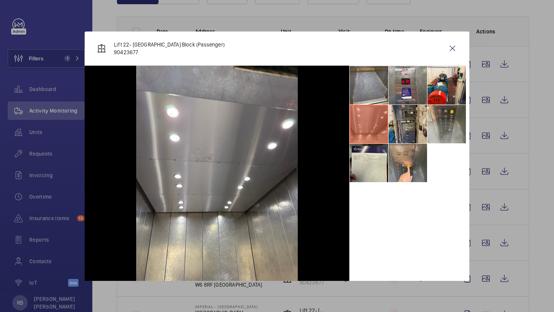
click at [397, 124] on li at bounding box center [408, 124] width 38 height 38
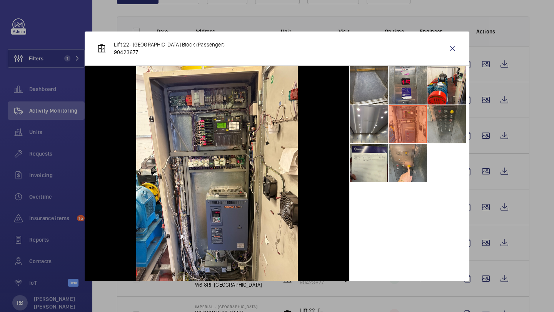
click at [436, 123] on li at bounding box center [446, 124] width 38 height 38
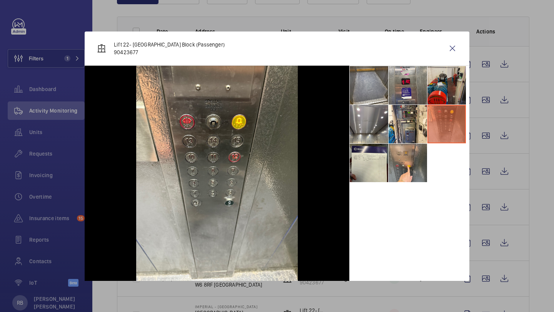
click at [437, 89] on li at bounding box center [446, 85] width 38 height 38
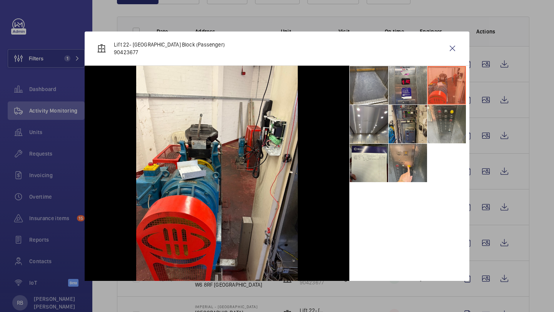
click at [423, 115] on li at bounding box center [408, 124] width 38 height 38
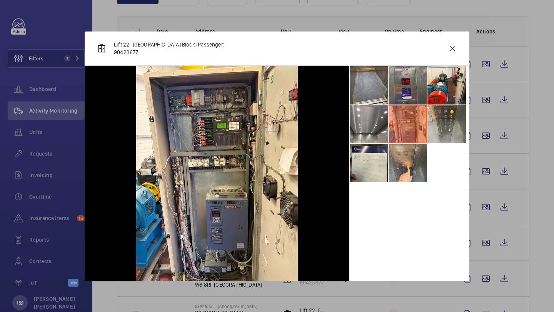
click at [411, 89] on li at bounding box center [408, 85] width 38 height 38
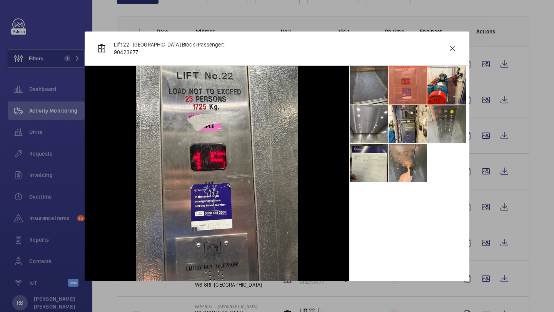
click at [377, 86] on li at bounding box center [369, 85] width 38 height 38
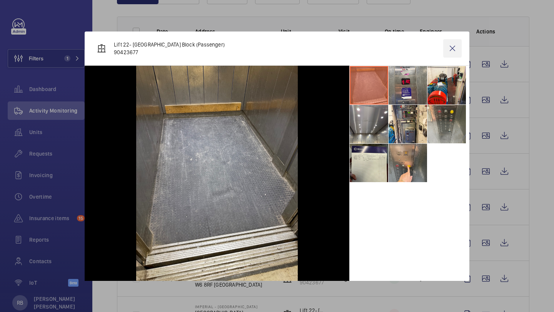
click at [459, 45] on wm-front-icon-button at bounding box center [452, 48] width 18 height 18
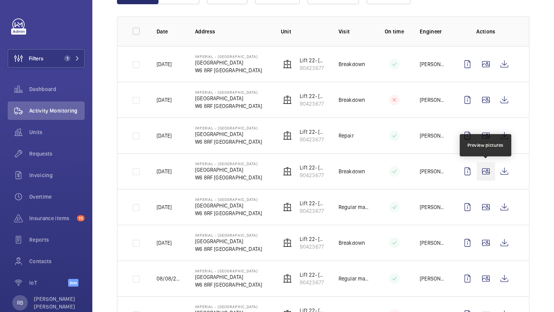
drag, startPoint x: 486, startPoint y: 170, endPoint x: 486, endPoint y: 176, distance: 5.4
click at [486, 176] on wm-front-icon-button at bounding box center [486, 171] width 18 height 18
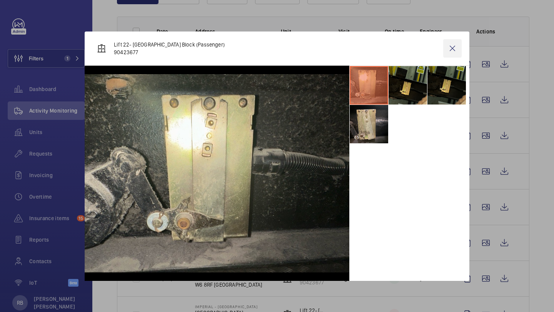
click at [450, 54] on wm-front-icon-button at bounding box center [452, 48] width 18 height 18
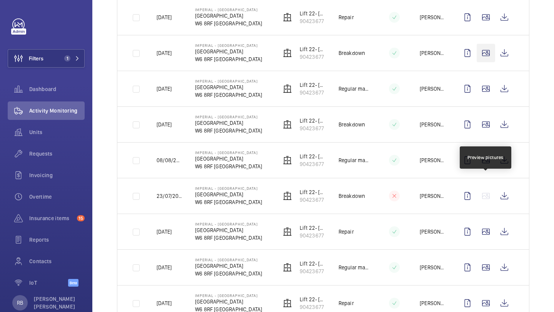
scroll to position [226, 0]
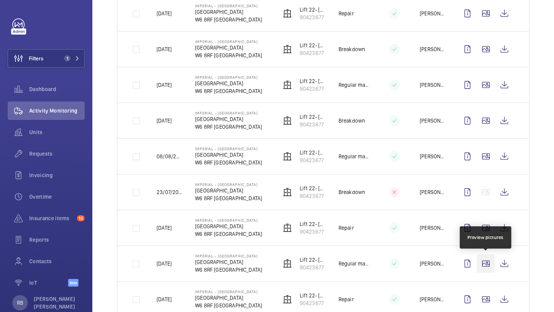
click at [484, 259] on wm-front-icon-button at bounding box center [486, 264] width 18 height 18
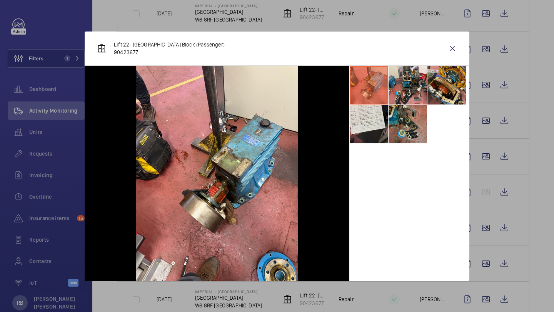
click at [411, 117] on li at bounding box center [408, 124] width 38 height 38
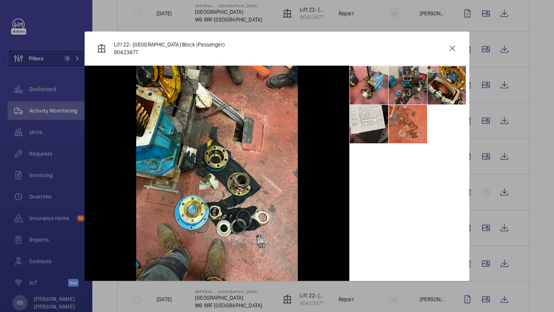
click at [411, 87] on li at bounding box center [408, 85] width 38 height 38
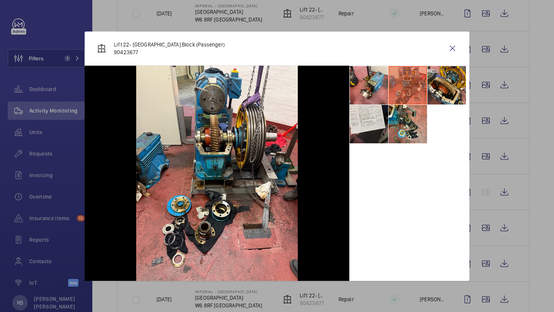
click at [534, 138] on div at bounding box center [277, 156] width 554 height 312
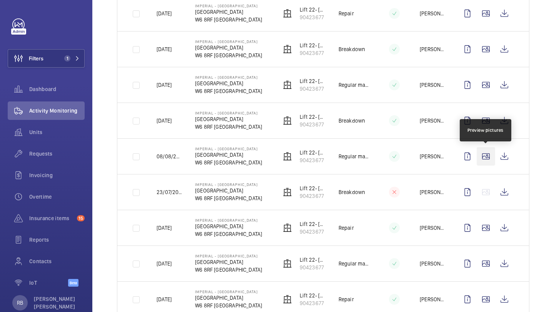
click at [492, 150] on wm-front-icon-button at bounding box center [486, 156] width 18 height 18
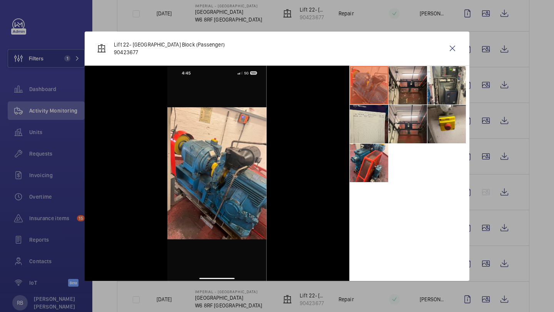
click at [509, 127] on div at bounding box center [277, 156] width 554 height 312
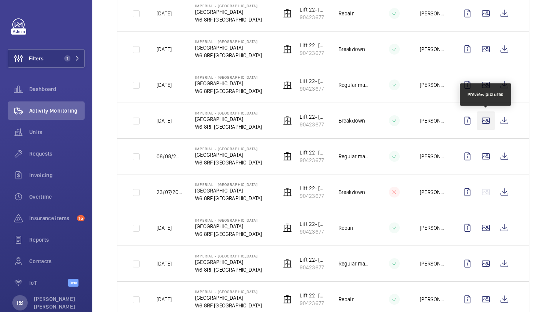
click at [489, 123] on wm-front-icon-button at bounding box center [486, 121] width 18 height 18
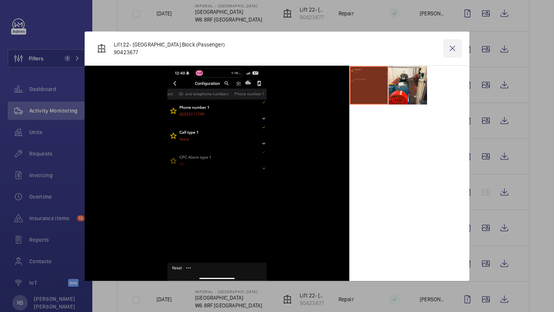
click at [453, 57] on wm-front-icon-button at bounding box center [452, 48] width 18 height 18
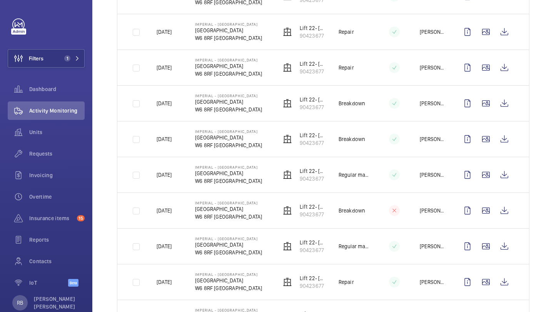
scroll to position [543, 0]
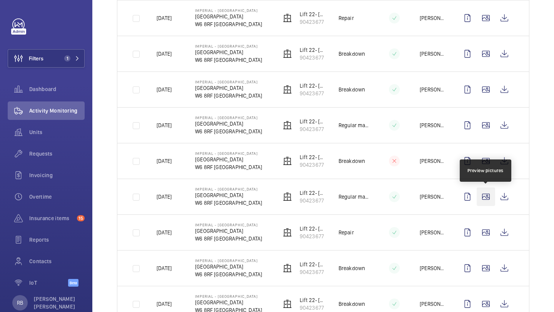
click at [481, 200] on wm-front-icon-button at bounding box center [486, 197] width 18 height 18
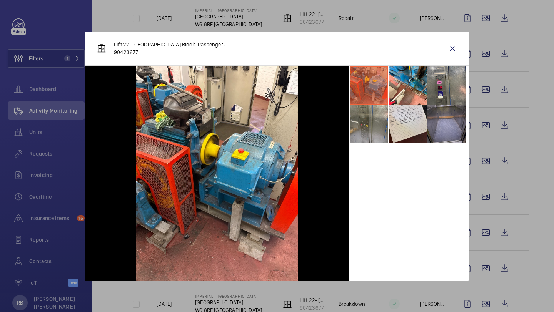
click at [452, 123] on li at bounding box center [446, 124] width 38 height 38
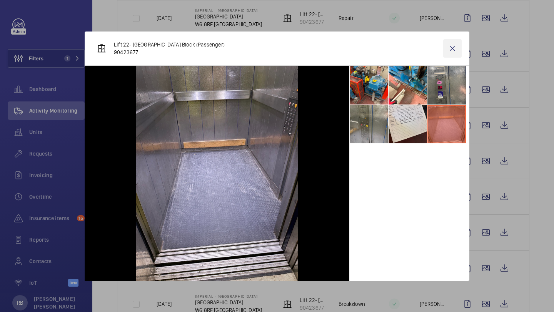
click at [455, 50] on wm-front-icon-button at bounding box center [452, 48] width 18 height 18
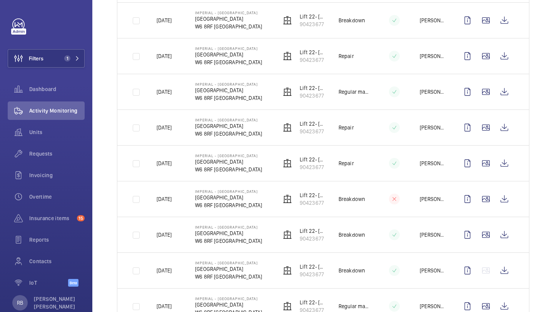
scroll to position [930, 0]
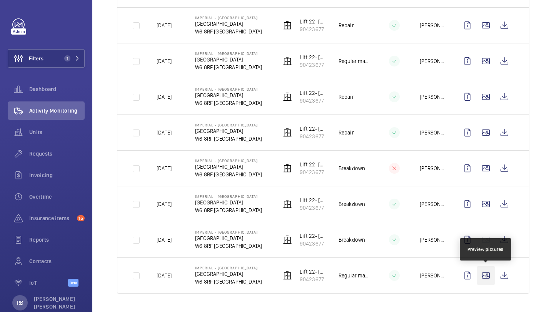
click at [482, 273] on wm-front-icon-button at bounding box center [486, 276] width 18 height 18
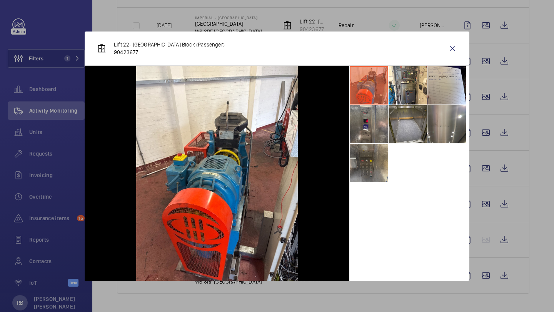
click at [366, 169] on li at bounding box center [369, 163] width 38 height 38
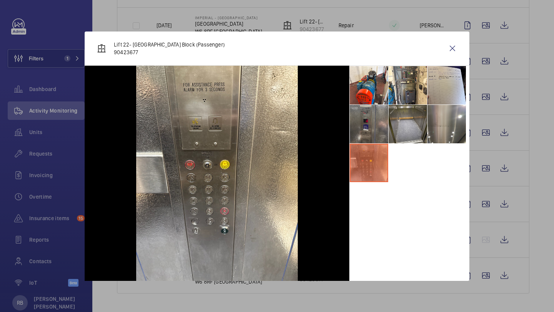
click at [373, 119] on li at bounding box center [369, 124] width 38 height 38
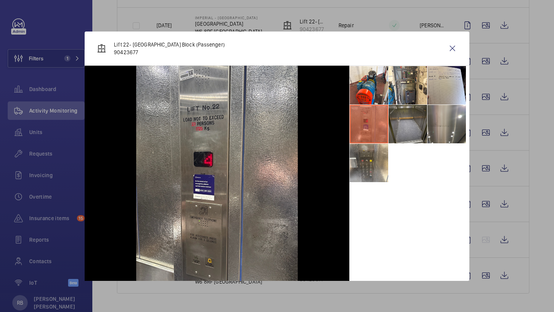
click at [409, 119] on li at bounding box center [408, 124] width 38 height 38
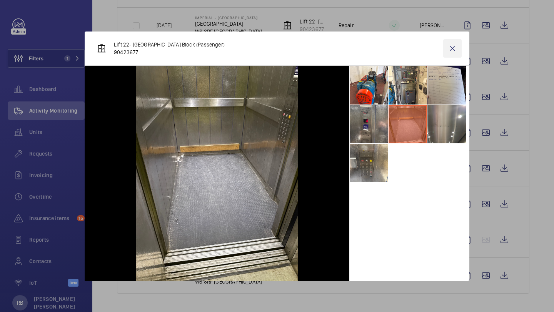
click at [452, 49] on wm-front-icon-button at bounding box center [452, 48] width 18 height 18
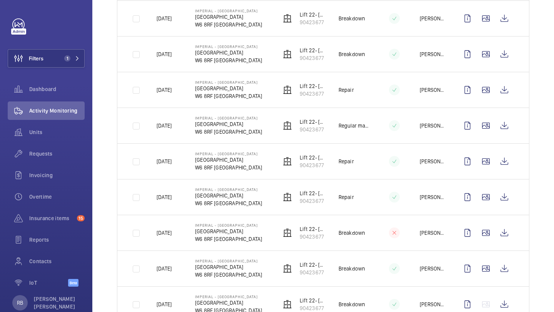
scroll to position [830, 0]
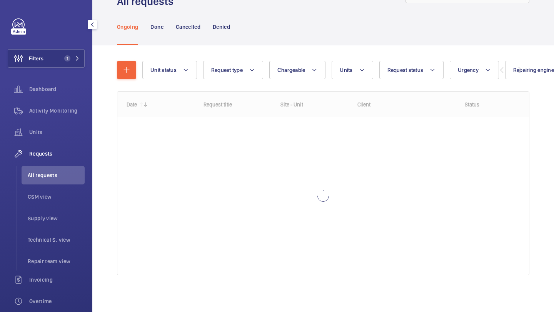
scroll to position [34, 0]
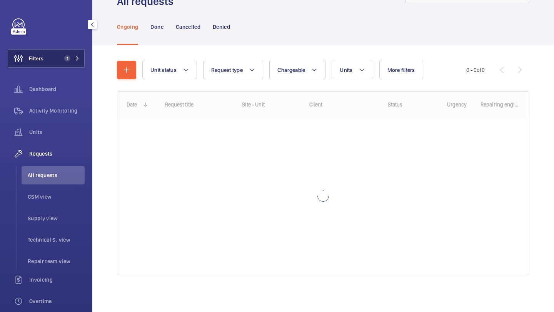
click at [64, 60] on span "1" at bounding box center [65, 58] width 9 height 6
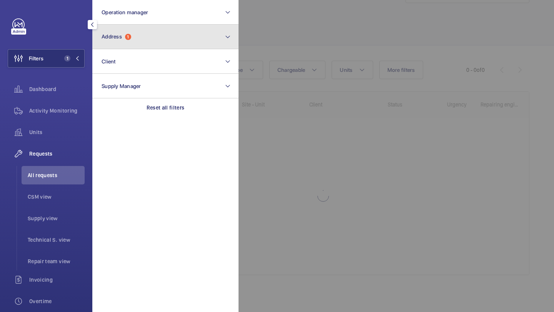
click at [136, 38] on button "Address 1" at bounding box center [165, 37] width 146 height 25
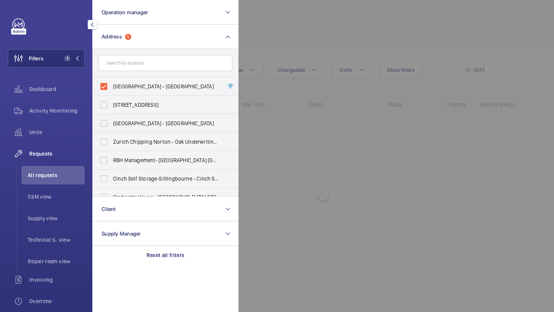
click at [267, 48] on div at bounding box center [516, 156] width 554 height 312
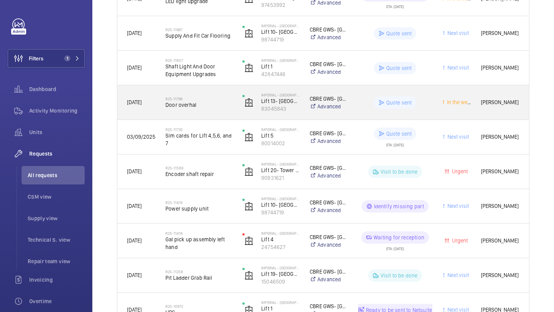
scroll to position [274, 0]
click at [214, 106] on span "Door overhal" at bounding box center [198, 105] width 67 height 8
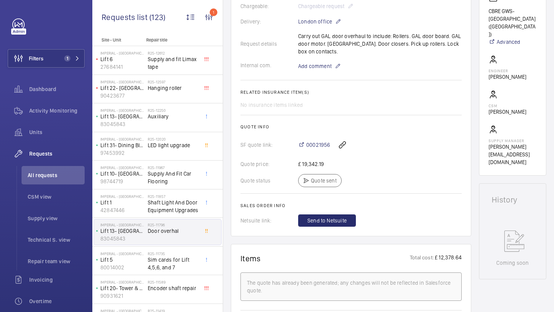
scroll to position [205, 0]
click at [312, 147] on span "00021956" at bounding box center [318, 146] width 24 height 8
